Goal: Task Accomplishment & Management: Use online tool/utility

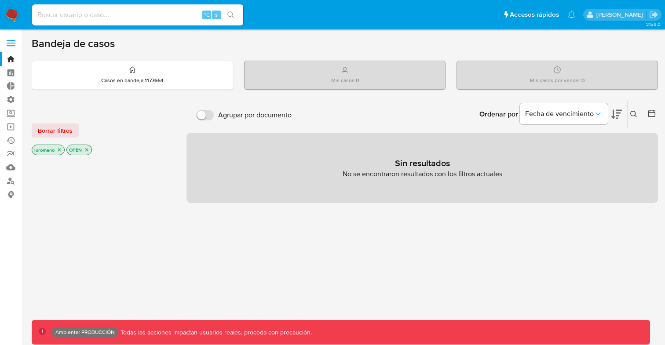
click at [12, 46] on span at bounding box center [11, 45] width 9 height 1
click at [0, 0] on input "checkbox" at bounding box center [0, 0] width 0 height 0
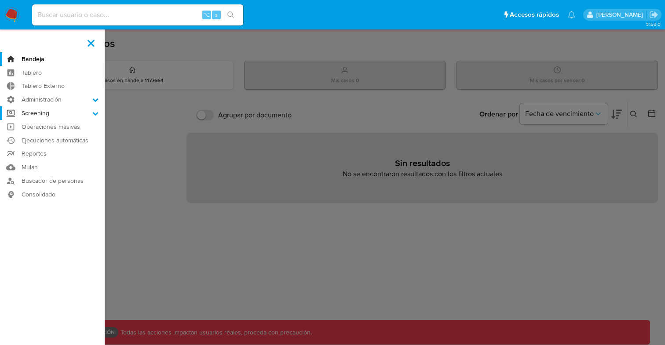
click at [46, 115] on label "Screening" at bounding box center [52, 113] width 105 height 14
click at [0, 0] on input "Screening" at bounding box center [0, 0] width 0 height 0
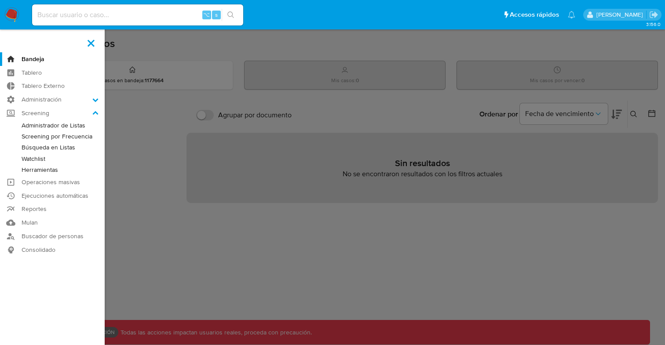
click at [46, 150] on link "Búsqueda en Listas" at bounding box center [52, 147] width 105 height 11
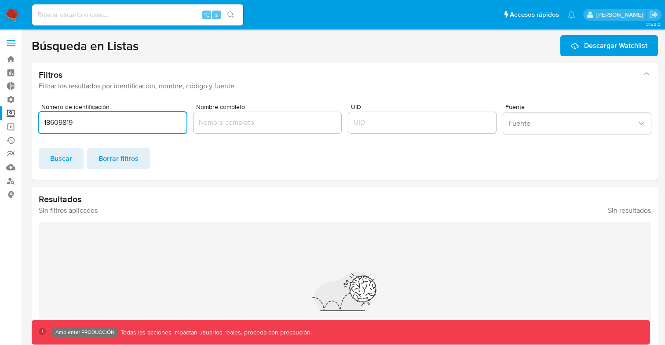
click at [120, 169] on div "Número de identificación 18609819 Nombre completo UID Fuente Fuente Buscar Borr…" at bounding box center [345, 138] width 626 height 83
click at [124, 162] on span "Borrar filtros" at bounding box center [118, 158] width 40 height 19
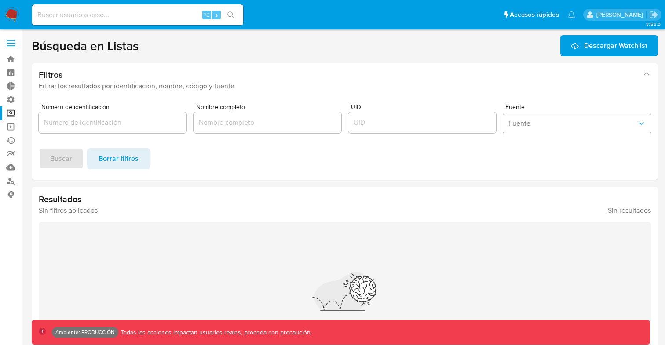
click at [265, 122] on input "Nombre completo" at bounding box center [267, 122] width 148 height 11
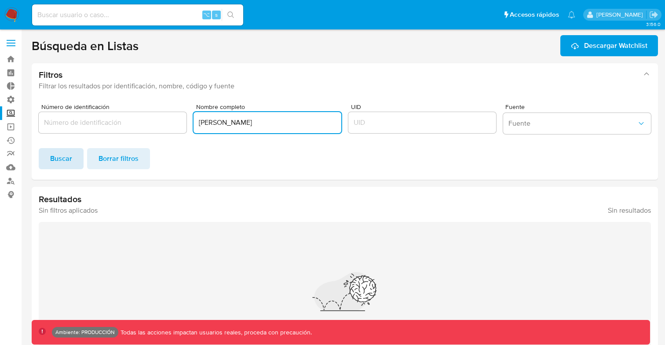
type input "[PERSON_NAME]"
click at [65, 164] on span "Buscar" at bounding box center [61, 158] width 22 height 19
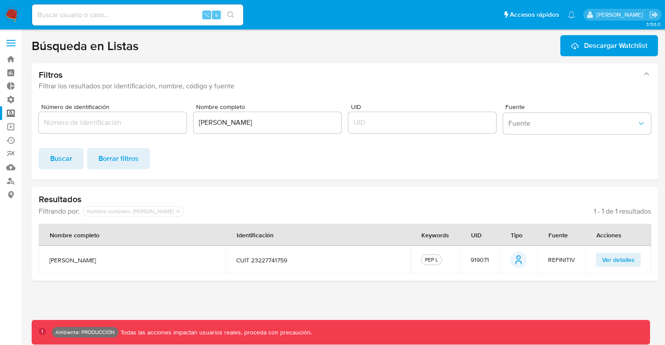
click at [432, 258] on div "PEP L" at bounding box center [431, 260] width 17 height 8
click at [615, 261] on span "Ver detalles" at bounding box center [618, 260] width 33 height 12
